Goal: Information Seeking & Learning: Learn about a topic

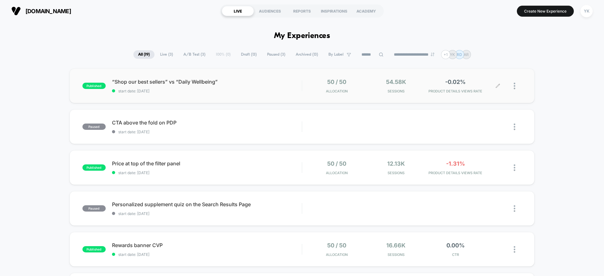
click at [399, 93] on span "Sessions" at bounding box center [396, 91] width 56 height 4
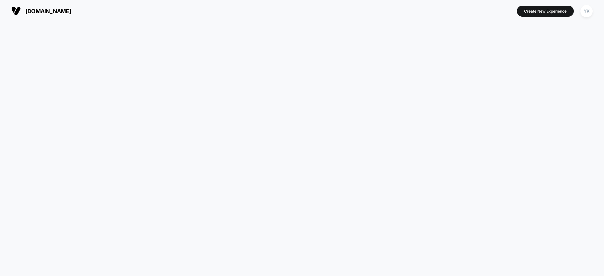
click at [383, 167] on html "[DOMAIN_NAME] Create New Experience YK [DOMAIN_NAME] Navigated to [DOMAIN_NAME]…" at bounding box center [302, 138] width 604 height 276
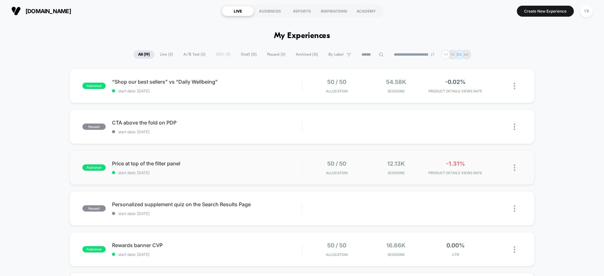
click at [396, 160] on span "12.13k" at bounding box center [396, 163] width 18 height 7
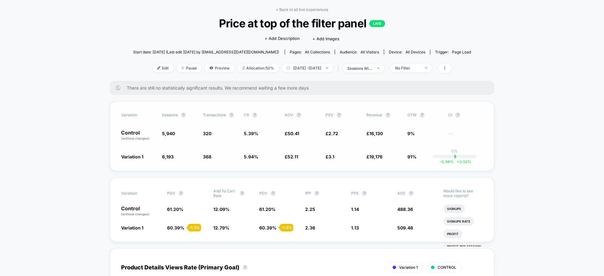
scroll to position [15, 0]
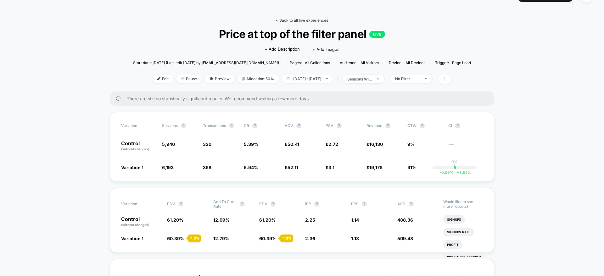
click at [281, 21] on link "< Back to all live experiences" at bounding box center [302, 20] width 52 height 5
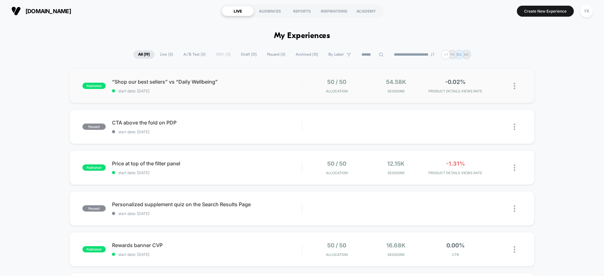
click at [218, 95] on div "published “Shop our best sellers” vs “Daily Wellbeing” start date: [DATE] 50 / …" at bounding box center [301, 86] width 465 height 35
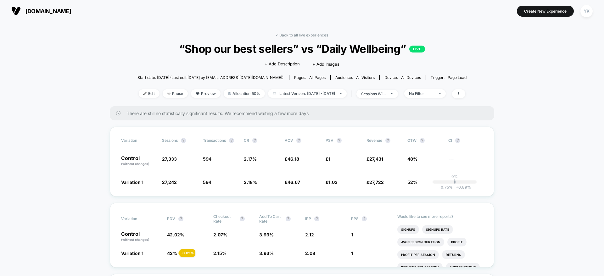
click at [173, 42] on span "“Shop our best sellers” vs “Daily Wellbeing” LIVE" at bounding box center [302, 48] width 296 height 13
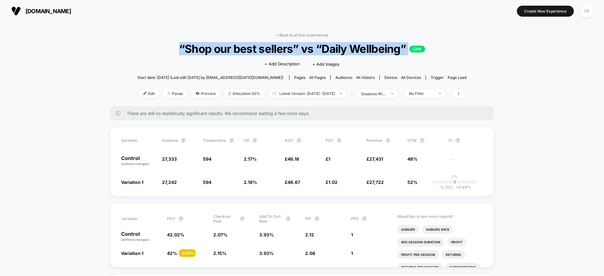
drag, startPoint x: 178, startPoint y: 45, endPoint x: 411, endPoint y: 54, distance: 233.7
click at [411, 54] on span "“Shop our best sellers” vs “Daily Wellbeing” LIVE" at bounding box center [302, 48] width 296 height 13
copy span "“Shop our best sellers” vs “Daily Wellbeing” LIVE"
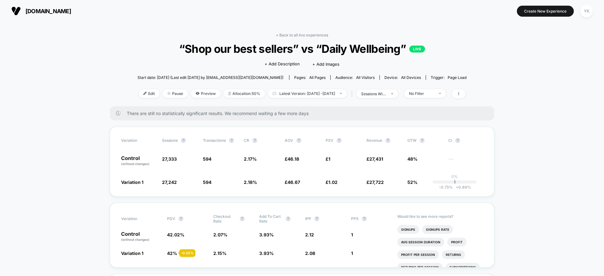
click at [289, 33] on link "< Back to all live experiences" at bounding box center [302, 35] width 52 height 5
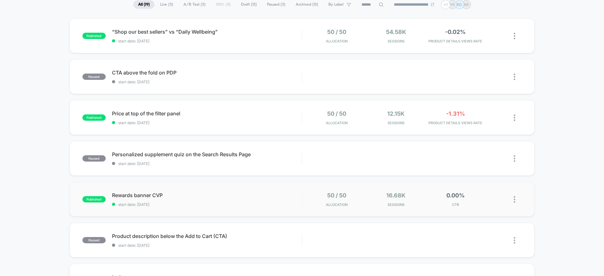
scroll to position [51, 0]
click at [232, 202] on span "start date: [DATE]" at bounding box center [207, 203] width 190 height 5
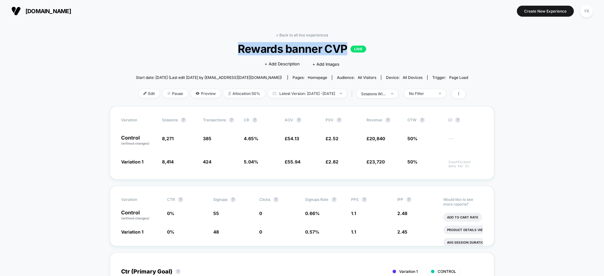
drag, startPoint x: 231, startPoint y: 39, endPoint x: 348, endPoint y: 47, distance: 117.2
click at [348, 47] on div "< Back to all live experiences Rewards banner CVP LIVE Click to edit experience…" at bounding box center [302, 70] width 332 height 74
copy div "Rewards banner CVP"
